Goal: Information Seeking & Learning: Learn about a topic

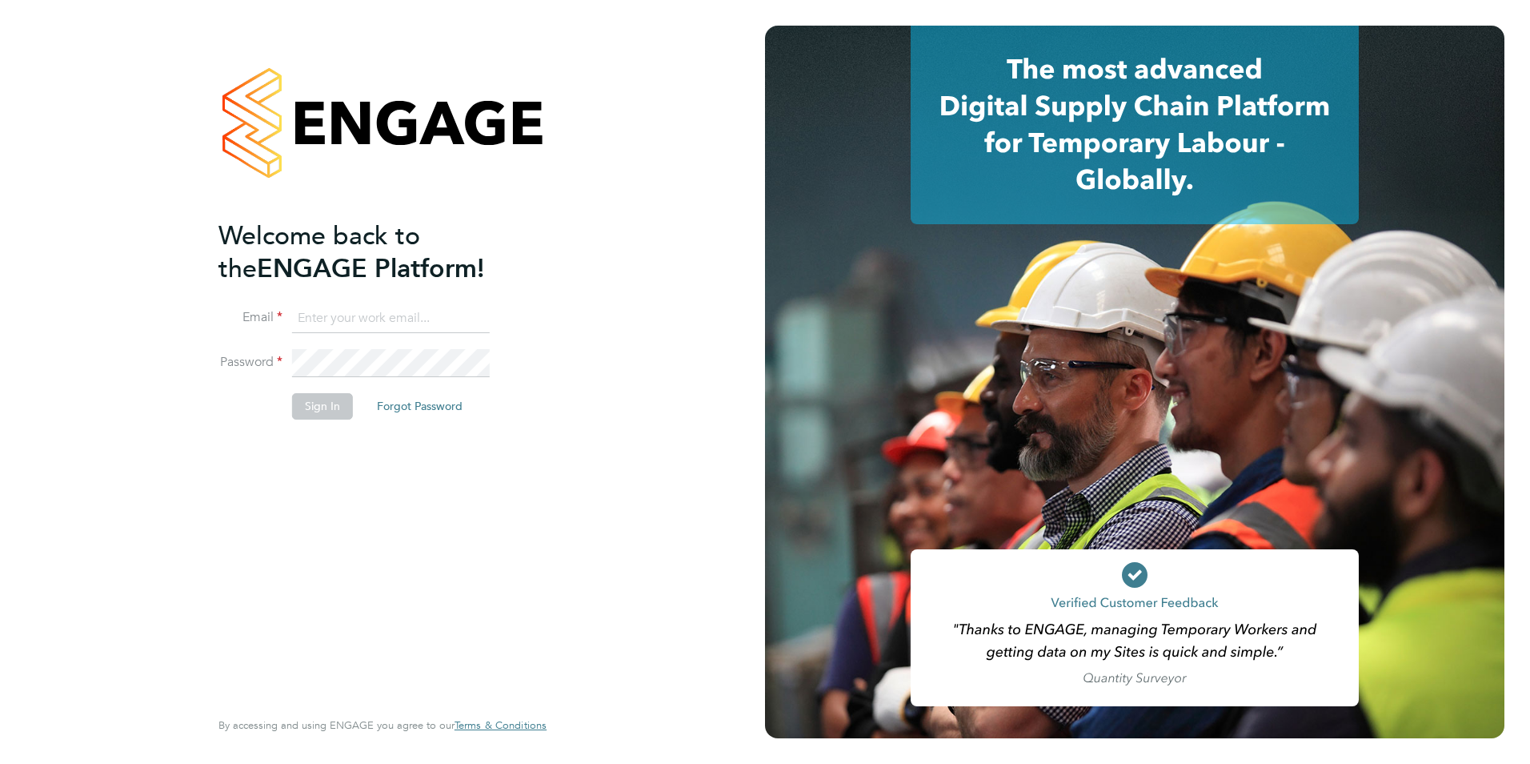
type input "[EMAIL_ADDRESS][DOMAIN_NAME]"
click at [307, 411] on button "Sign In" at bounding box center [322, 406] width 61 height 26
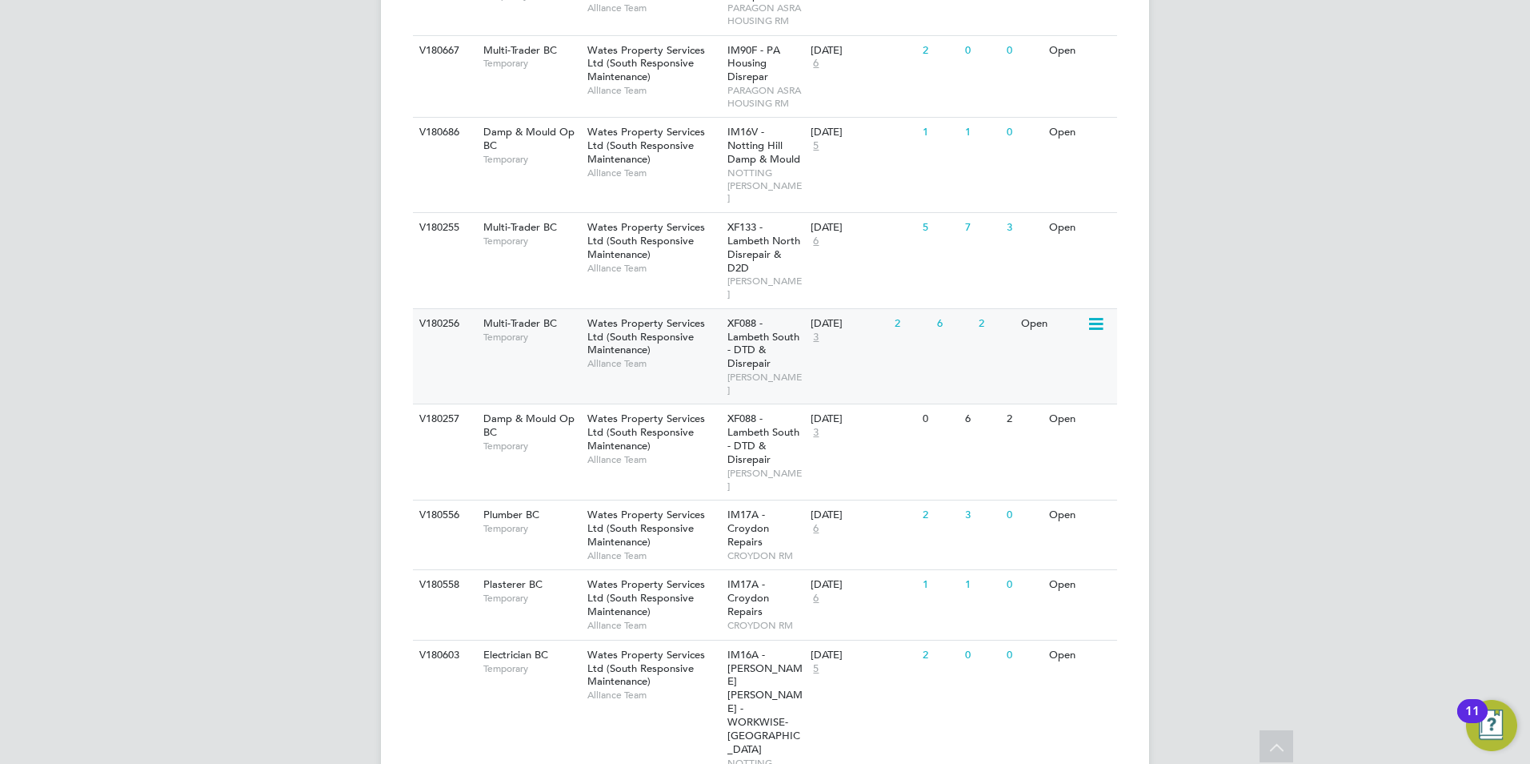
scroll to position [1040, 0]
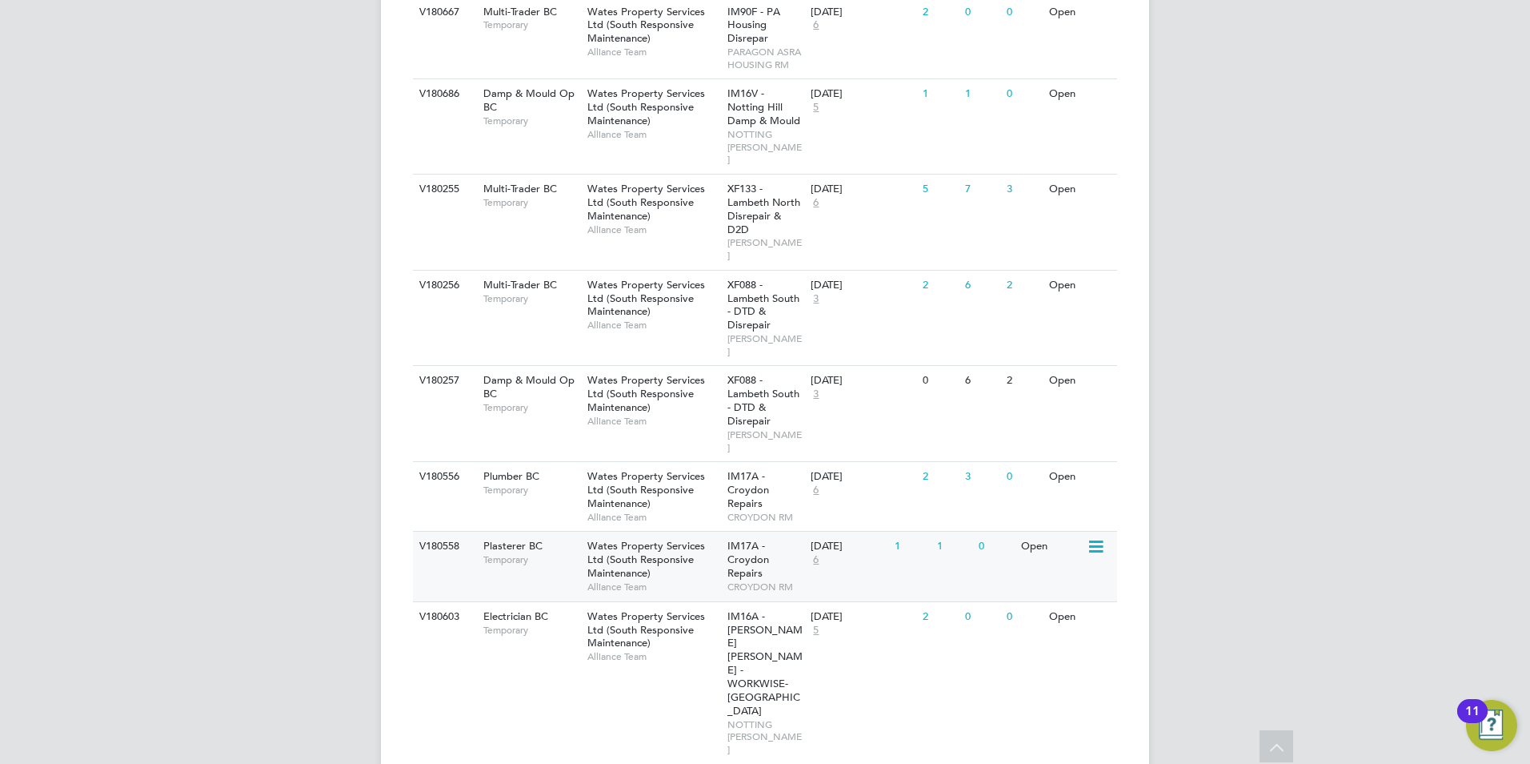
click at [536, 539] on span "Plasterer BC" at bounding box center [512, 546] width 59 height 14
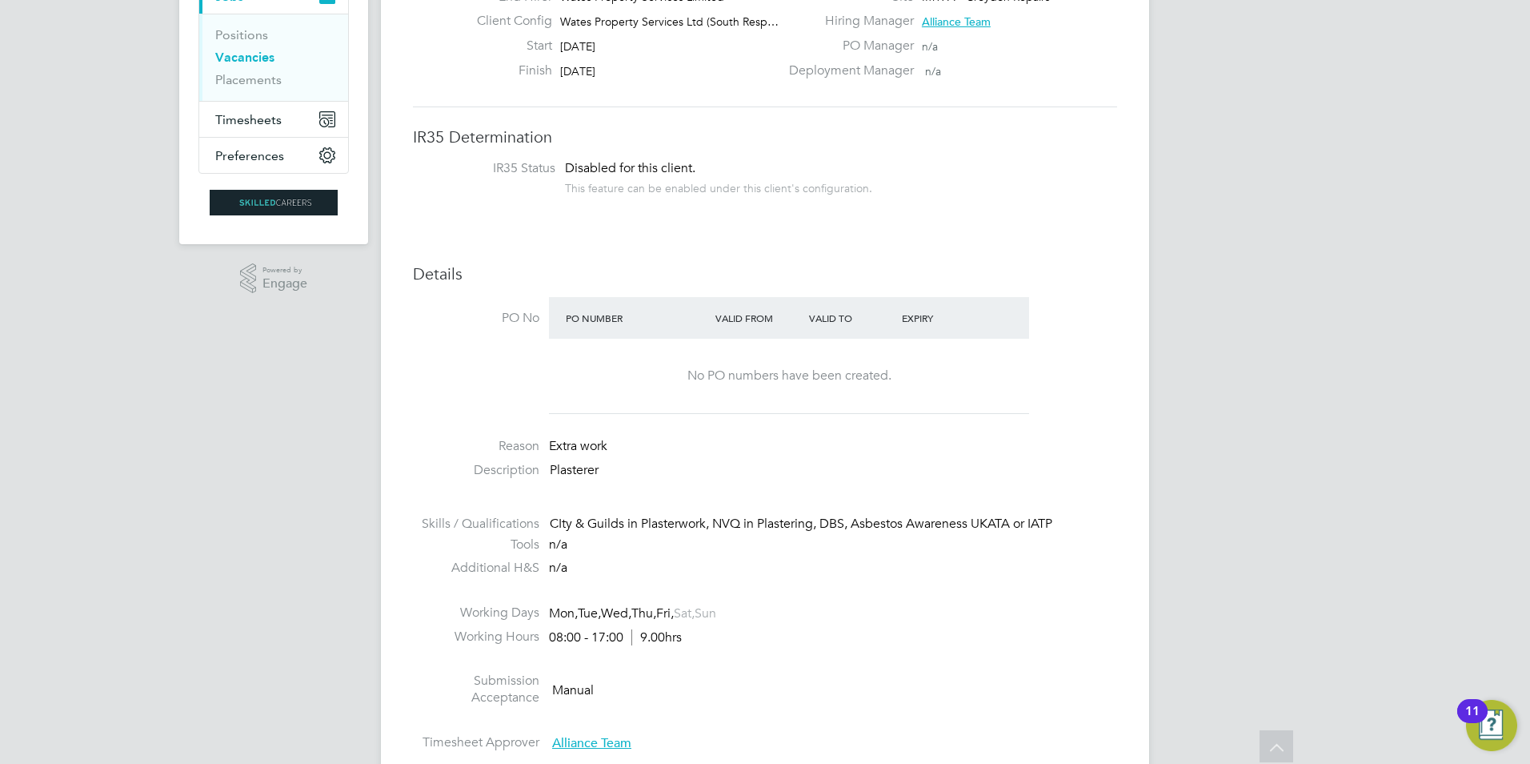
scroll to position [240, 0]
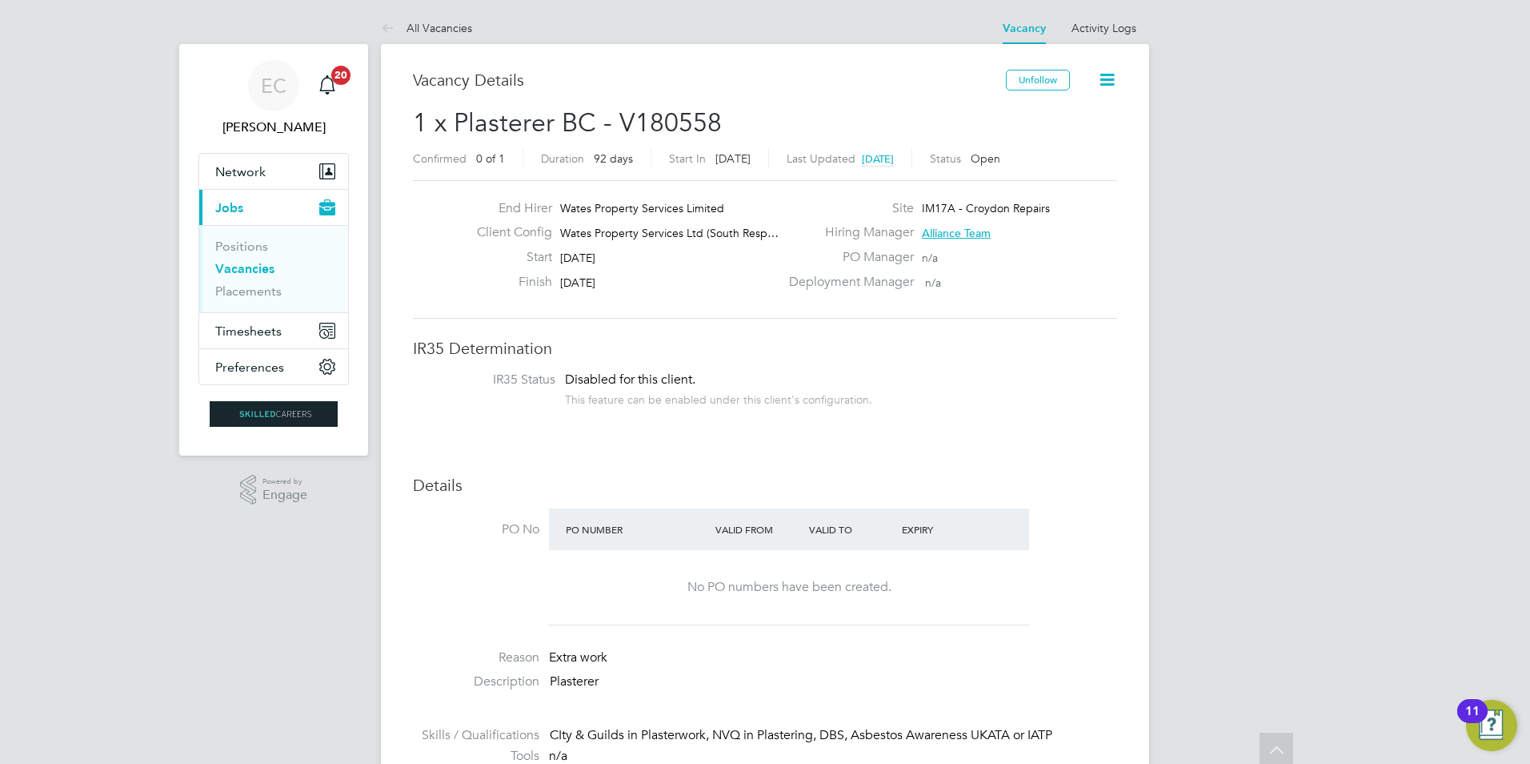
scroll to position [0, 0]
